Goal: Task Accomplishment & Management: Complete application form

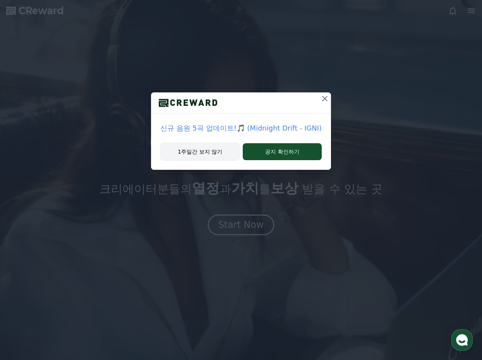
click at [201, 154] on button "1주일간 보지 않기" at bounding box center [199, 152] width 79 height 18
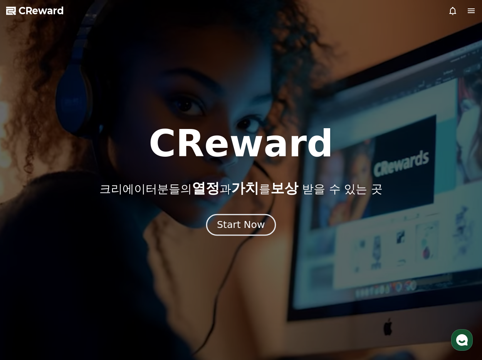
click at [237, 227] on div "Start Now" at bounding box center [241, 225] width 48 height 13
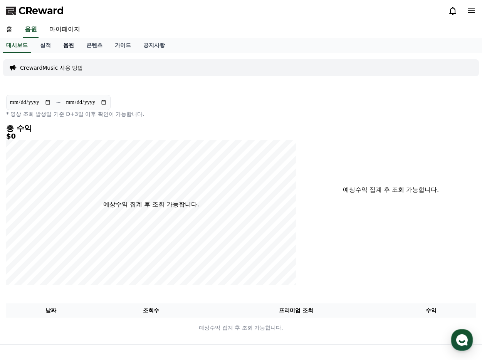
click at [71, 47] on link "음원" at bounding box center [68, 45] width 23 height 15
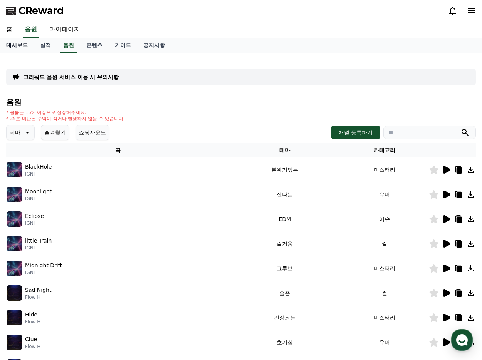
click at [18, 45] on link "대시보드" at bounding box center [17, 45] width 34 height 15
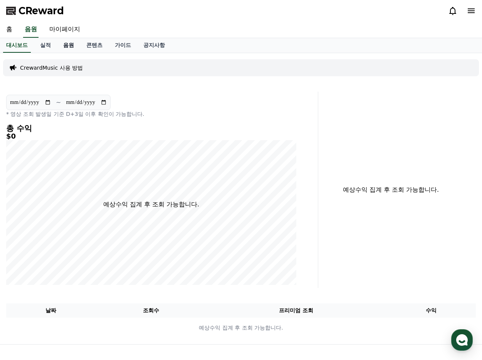
click at [70, 45] on link "음원" at bounding box center [68, 45] width 23 height 15
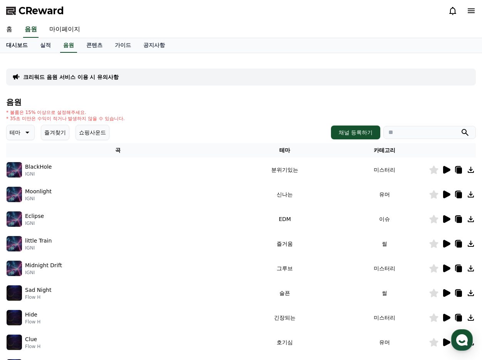
click at [18, 47] on link "대시보드" at bounding box center [17, 45] width 34 height 15
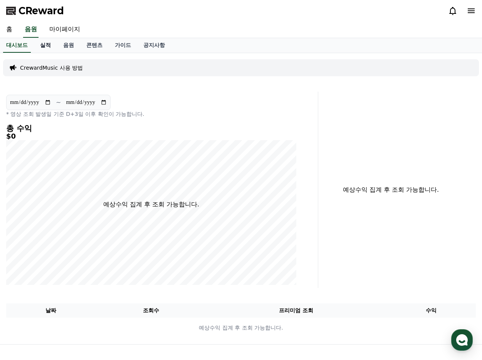
click at [42, 45] on link "실적" at bounding box center [45, 45] width 23 height 15
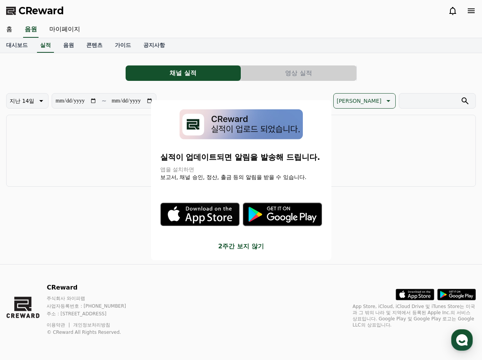
click at [67, 45] on button "close modal" at bounding box center [241, 180] width 482 height 360
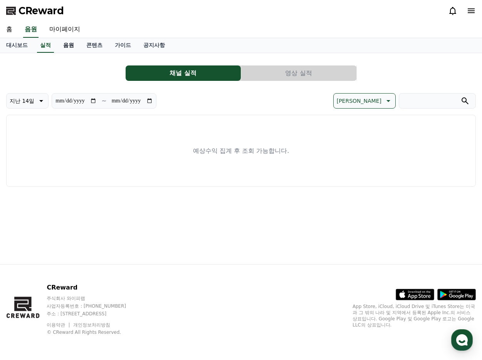
click at [65, 45] on link "음원" at bounding box center [68, 45] width 23 height 15
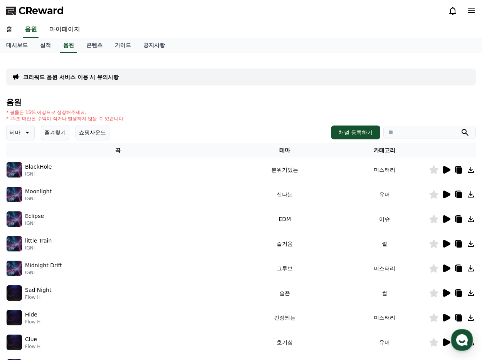
click at [14, 172] on img at bounding box center [14, 169] width 15 height 15
click at [442, 172] on icon at bounding box center [446, 169] width 9 height 9
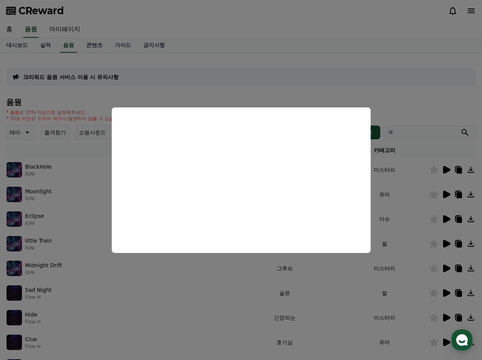
click at [147, 289] on button "close modal" at bounding box center [241, 180] width 482 height 360
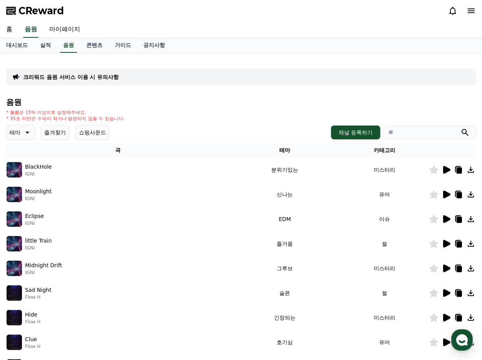
click at [90, 132] on button "쇼핑사운드" at bounding box center [93, 132] width 34 height 15
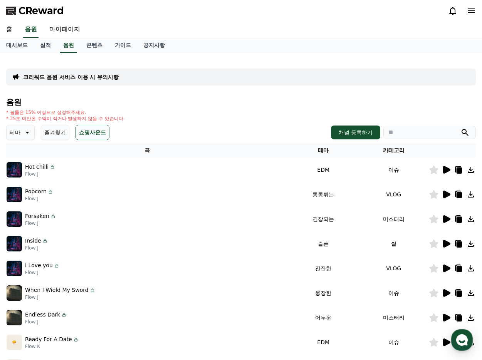
click at [15, 171] on img at bounding box center [14, 169] width 15 height 15
click at [446, 171] on icon at bounding box center [446, 170] width 7 height 8
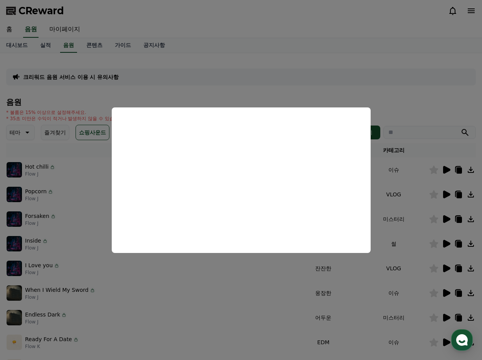
click at [265, 274] on button "close modal" at bounding box center [241, 180] width 482 height 360
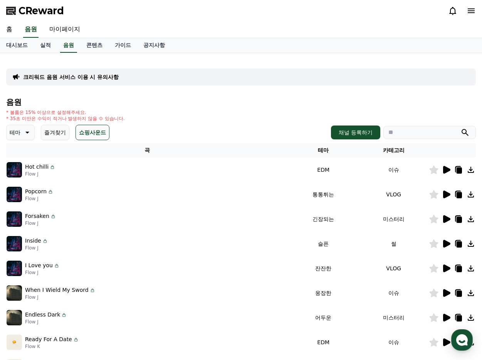
click at [447, 194] on icon at bounding box center [446, 195] width 7 height 8
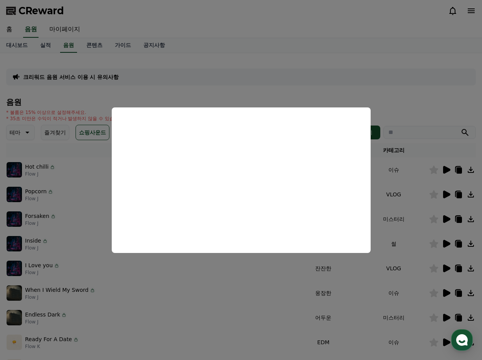
click at [249, 282] on button "close modal" at bounding box center [241, 180] width 482 height 360
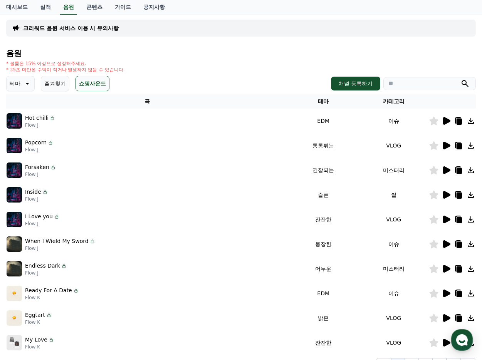
scroll to position [54, 0]
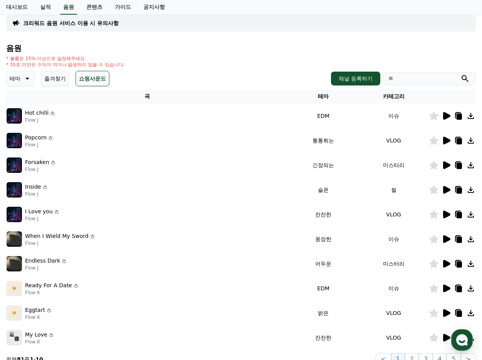
click at [446, 190] on icon at bounding box center [446, 190] width 7 height 8
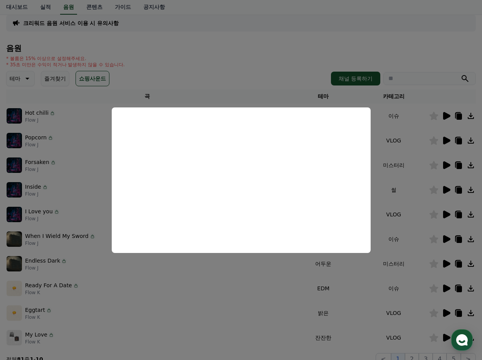
click at [238, 285] on button "close modal" at bounding box center [241, 180] width 482 height 360
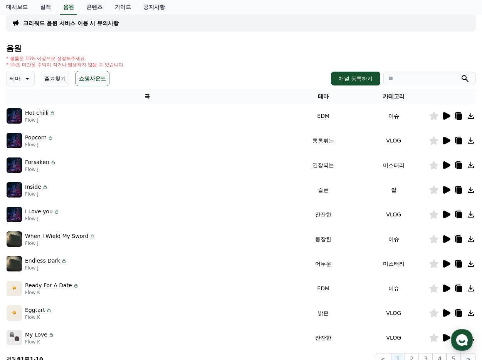
click at [26, 82] on icon at bounding box center [26, 78] width 9 height 9
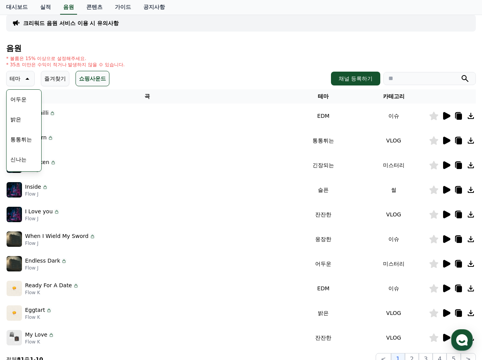
scroll to position [60, 0]
click at [20, 137] on button "통통튀는" at bounding box center [21, 139] width 28 height 17
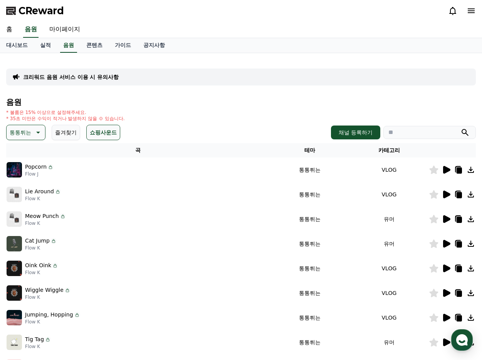
click at [446, 171] on icon at bounding box center [446, 170] width 7 height 8
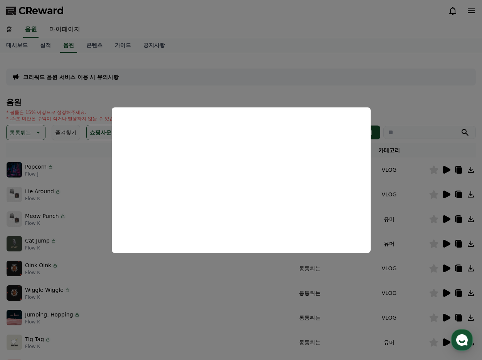
click at [242, 282] on button "close modal" at bounding box center [241, 180] width 482 height 360
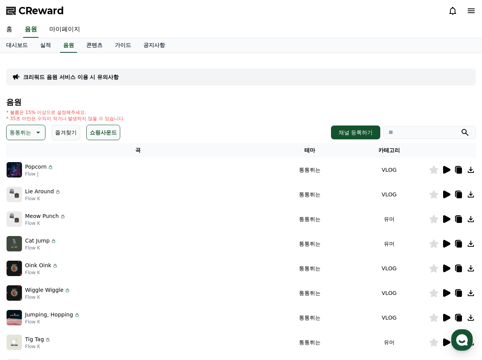
click at [446, 194] on icon at bounding box center [446, 195] width 7 height 8
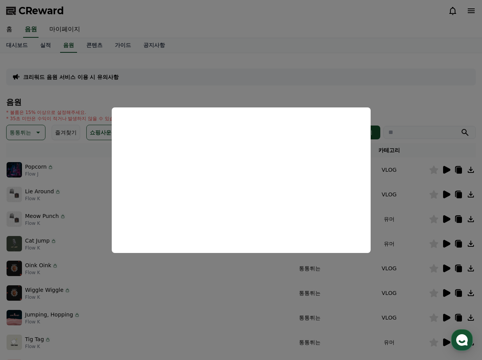
click at [245, 271] on button "close modal" at bounding box center [241, 180] width 482 height 360
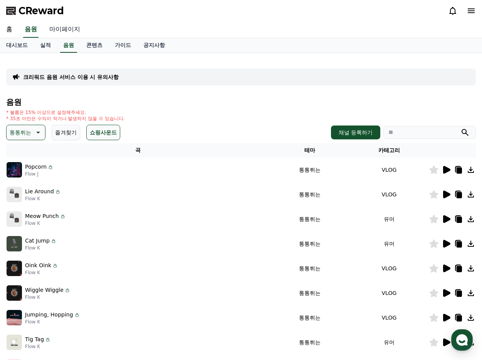
click at [59, 29] on link "마이페이지" at bounding box center [64, 30] width 43 height 16
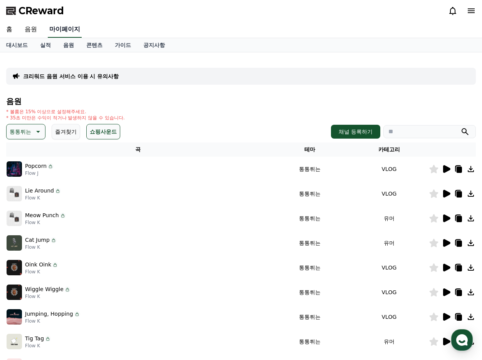
select select "**********"
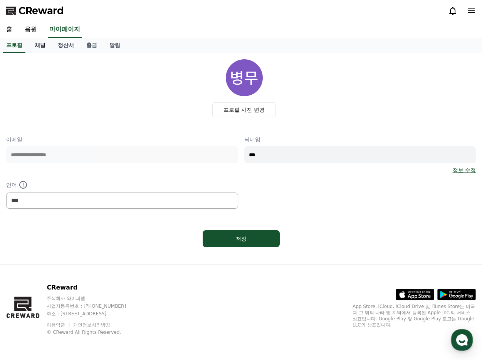
click at [39, 46] on link "채널" at bounding box center [40, 45] width 23 height 15
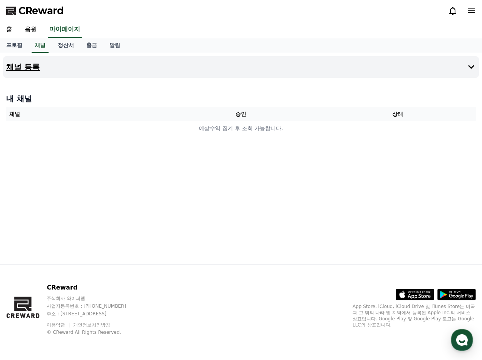
click at [474, 62] on icon at bounding box center [471, 66] width 9 height 9
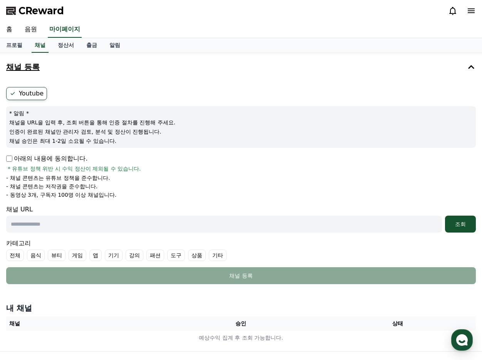
click at [21, 94] on label "Youtube" at bounding box center [26, 93] width 41 height 13
drag, startPoint x: 21, startPoint y: 94, endPoint x: 8, endPoint y: 94, distance: 12.7
click at [8, 94] on label "Youtube" at bounding box center [26, 93] width 41 height 13
click at [12, 94] on icon at bounding box center [13, 93] width 4 height 3
click at [39, 227] on input "text" at bounding box center [224, 224] width 436 height 17
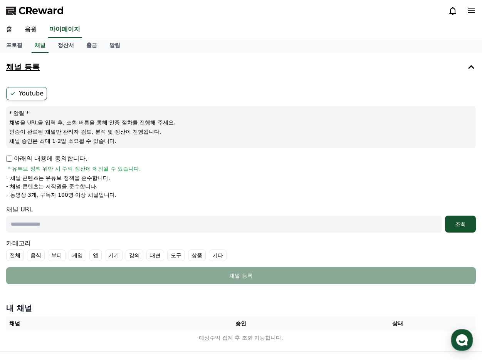
click at [85, 220] on input "text" at bounding box center [224, 224] width 436 height 17
paste input "**********"
click at [462, 224] on div "조회" at bounding box center [460, 224] width 25 height 8
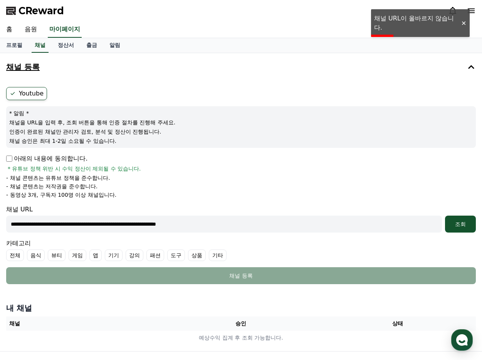
drag, startPoint x: 227, startPoint y: 227, endPoint x: 12, endPoint y: 222, distance: 215.5
click at [0, 221] on html "**********" at bounding box center [241, 223] width 482 height 447
paste input "****"
type input "**********"
click at [462, 222] on div "조회" at bounding box center [460, 224] width 25 height 8
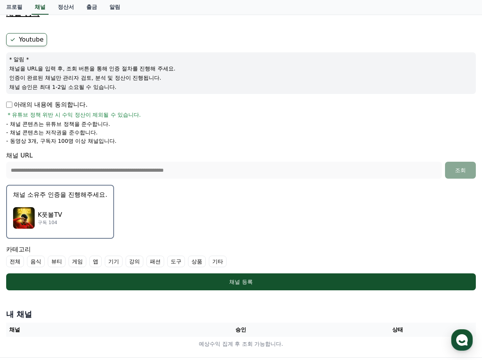
scroll to position [54, 0]
click at [69, 221] on div "K풋볼TV 구독 104" at bounding box center [60, 218] width 94 height 31
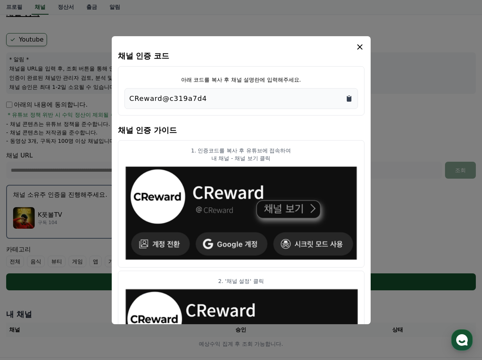
click at [350, 98] on icon "Copy to clipboard" at bounding box center [349, 99] width 5 height 6
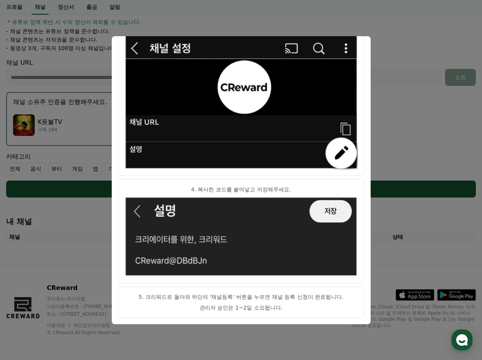
scroll to position [147, 0]
click at [410, 89] on button "close modal" at bounding box center [241, 180] width 482 height 360
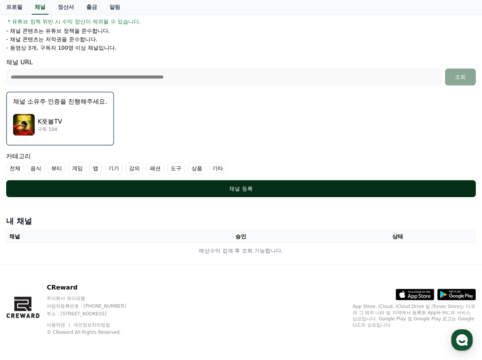
click at [282, 189] on div "채널 등록" at bounding box center [241, 189] width 439 height 8
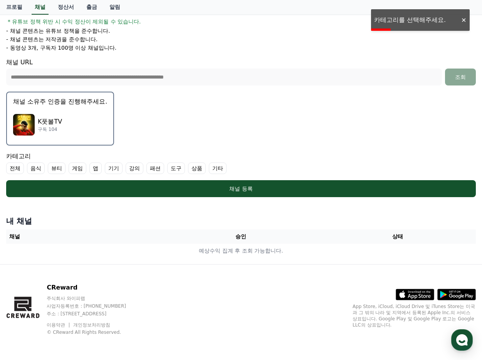
click at [222, 167] on label "기타" at bounding box center [218, 169] width 18 height 12
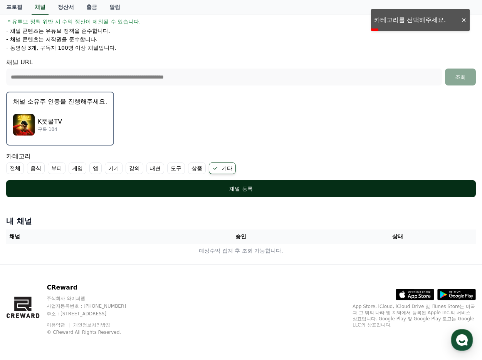
click at [198, 188] on div "채널 등록" at bounding box center [241, 189] width 439 height 8
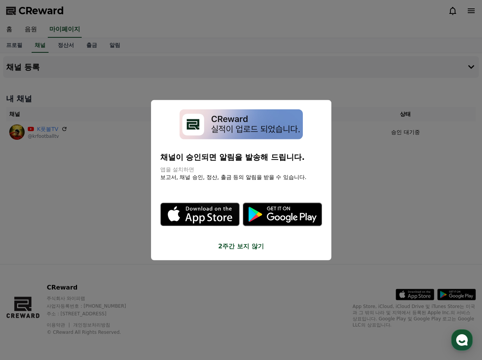
click at [232, 291] on button "close modal" at bounding box center [241, 180] width 482 height 360
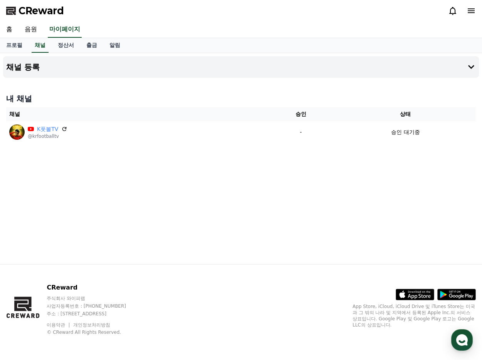
click at [196, 187] on div "채널 등록 내 채널 채널 승인 상태 K풋볼TV @krfootballtv - 승인 대기중" at bounding box center [241, 158] width 482 height 211
